Goal: Task Accomplishment & Management: Use online tool/utility

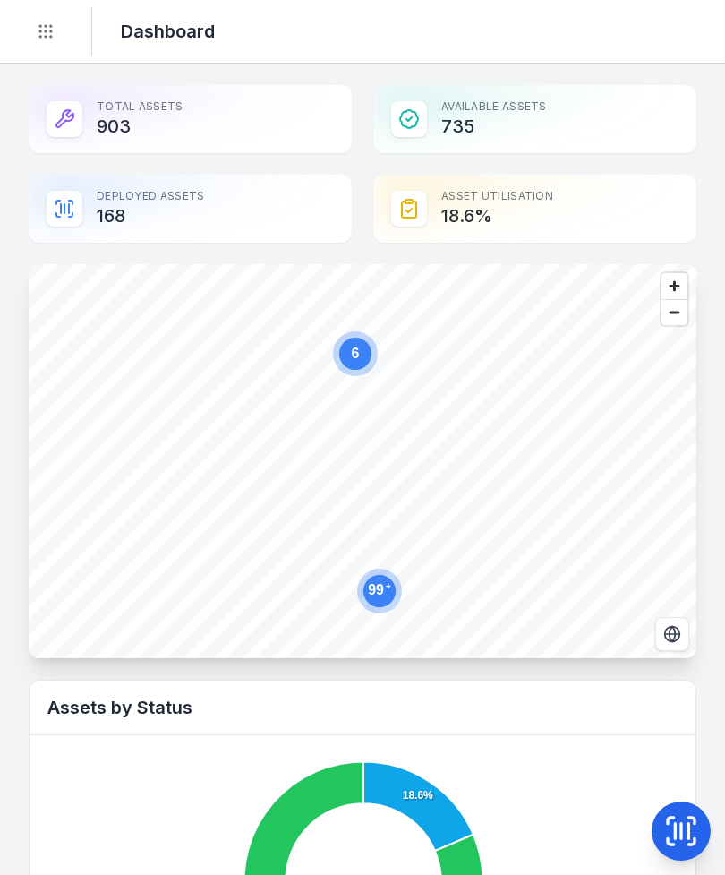
click at [44, 38] on icon "Toggle navigation" at bounding box center [46, 31] width 18 height 18
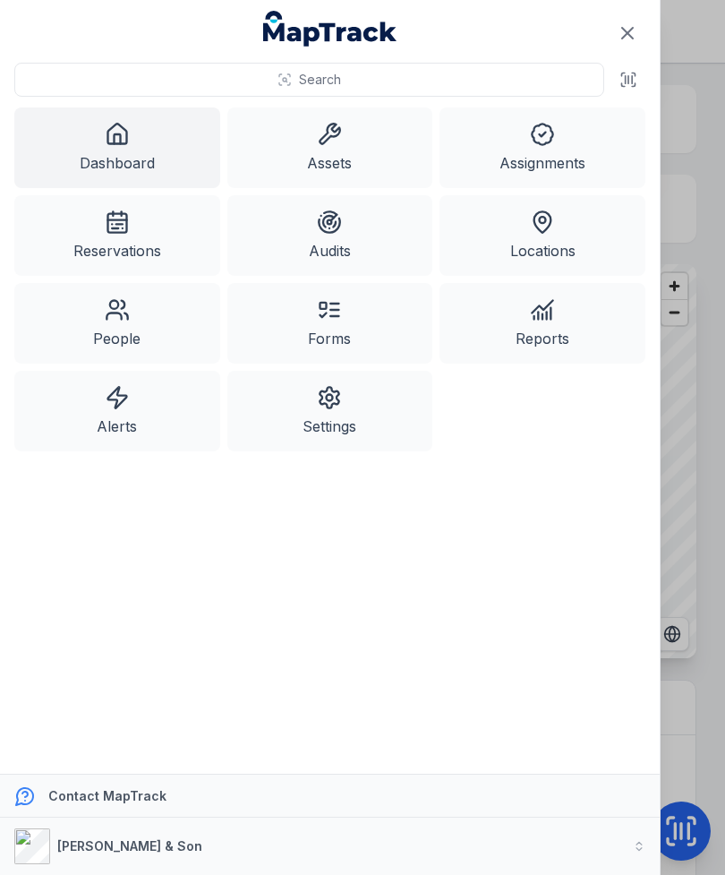
click at [329, 156] on link "Assets" at bounding box center [330, 147] width 206 height 81
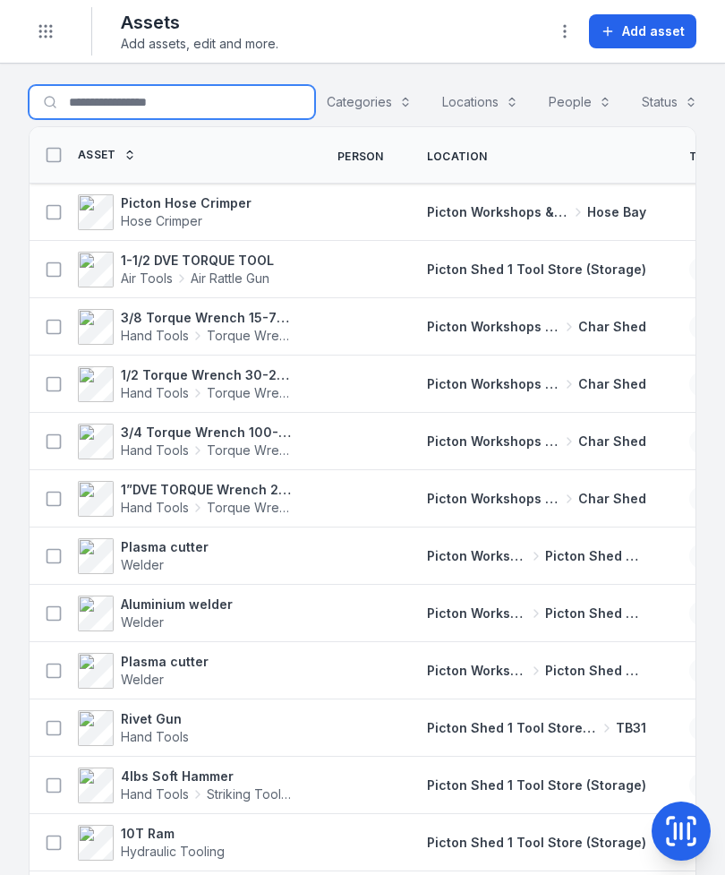
click at [90, 100] on input "Search for assets" at bounding box center [172, 102] width 286 height 34
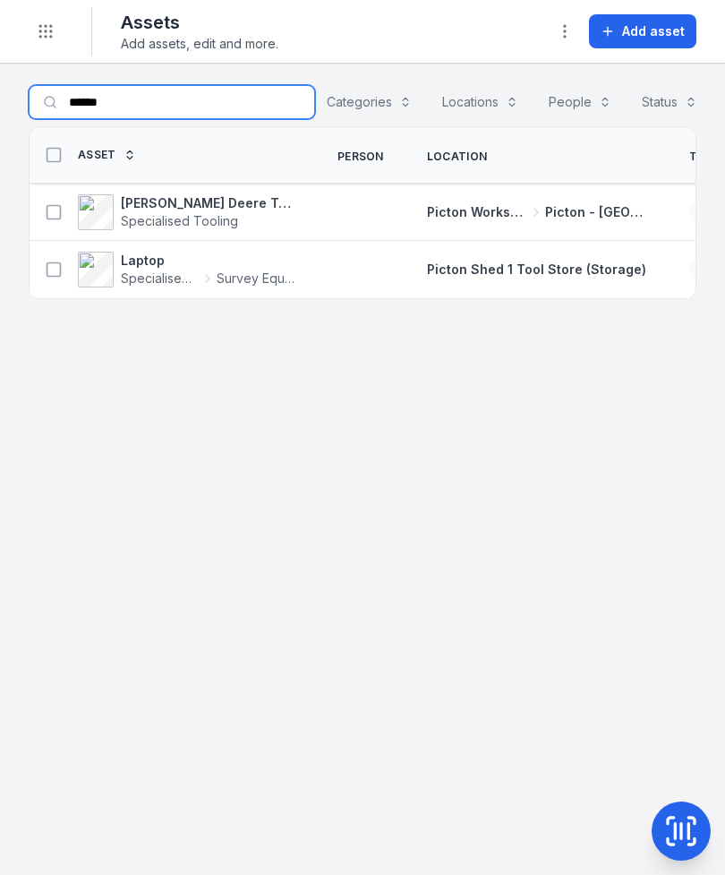
type input "******"
click at [55, 216] on icon at bounding box center [54, 212] width 18 height 18
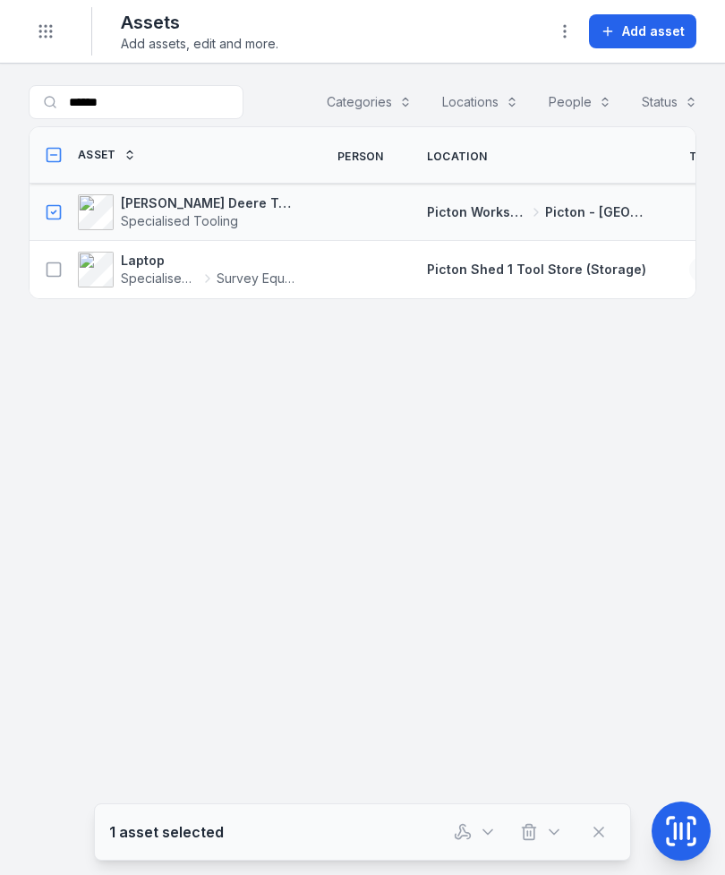
click at [464, 832] on icon "button" at bounding box center [463, 832] width 18 height 18
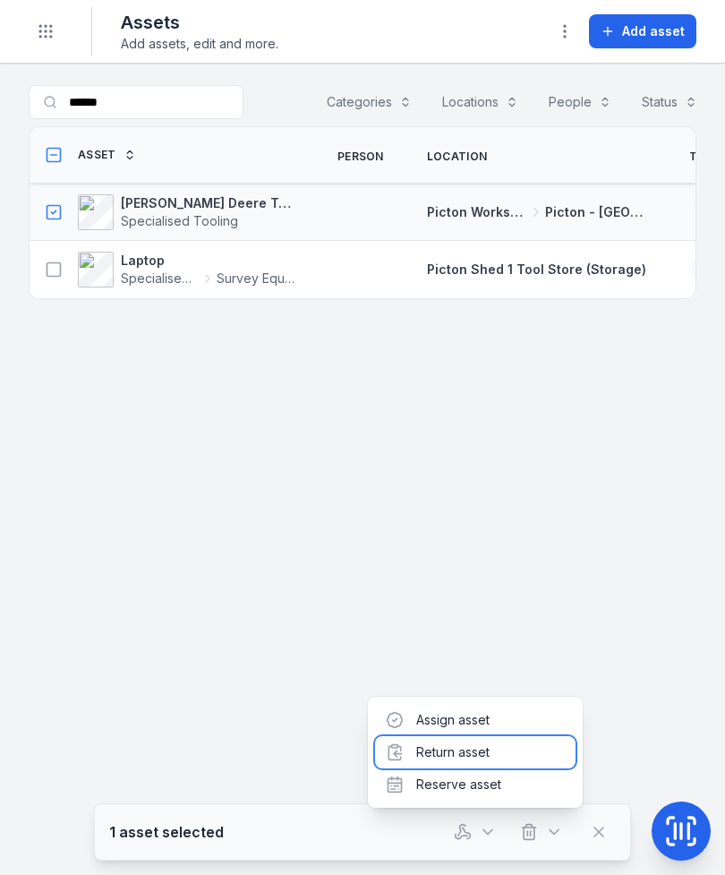
click at [501, 758] on div "Return asset" at bounding box center [475, 752] width 201 height 32
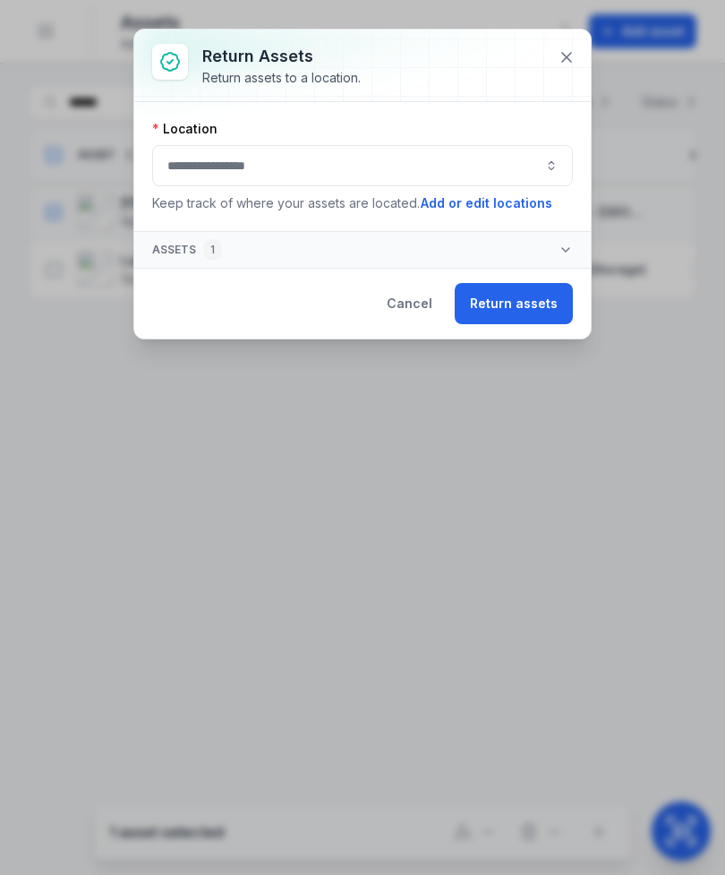
click at [456, 168] on button "button" at bounding box center [362, 165] width 421 height 41
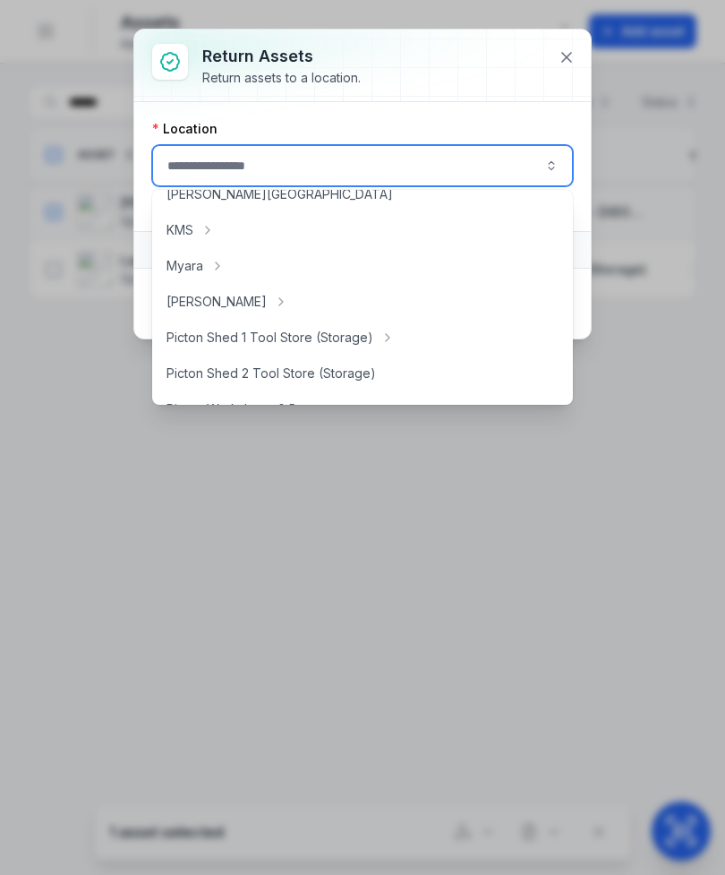
scroll to position [237, 0]
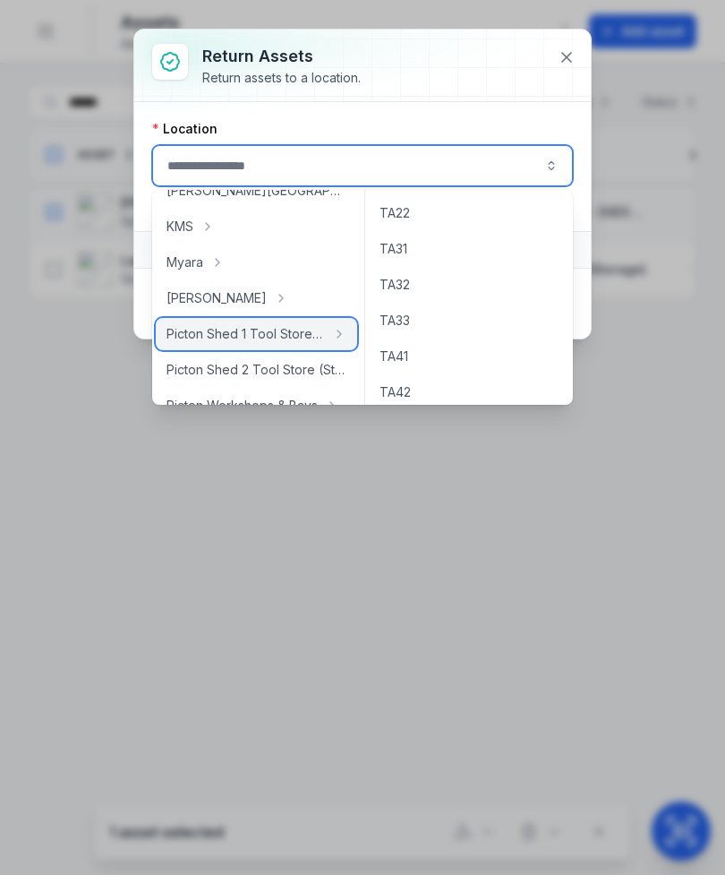
click at [313, 336] on span "Picton Shed 1 Tool Store (Storage)" at bounding box center [246, 334] width 158 height 18
type input "**********"
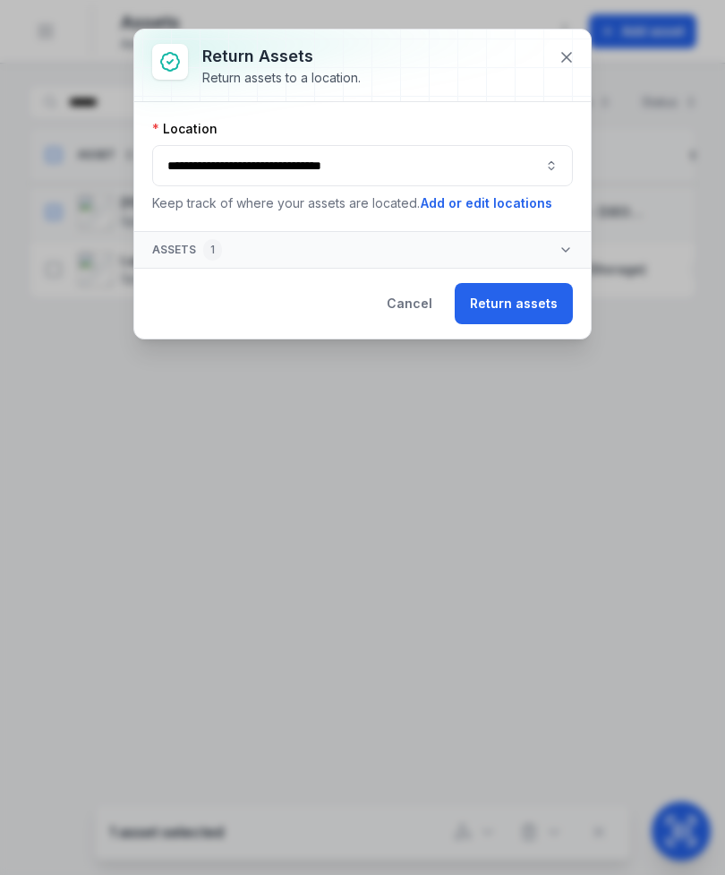
click at [552, 315] on button "Return assets" at bounding box center [514, 303] width 118 height 41
